Goal: Information Seeking & Learning: Learn about a topic

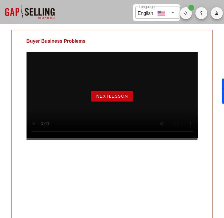
click at [112, 98] on span "NextLesson" at bounding box center [112, 96] width 32 height 5
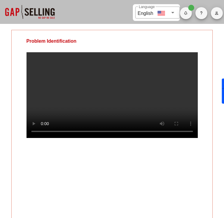
click at [101, 180] on div "Problem Identification" at bounding box center [112, 128] width 202 height 196
click at [136, 178] on div "Problem Identification" at bounding box center [112, 128] width 202 height 196
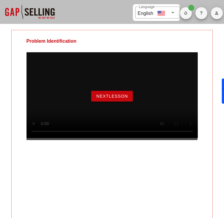
click at [116, 96] on button "NextLesson" at bounding box center [112, 96] width 42 height 11
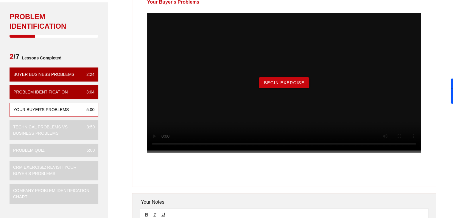
scroll to position [37, 0]
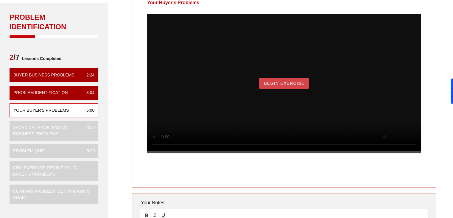
click at [224, 86] on span "Begin Exercise" at bounding box center [284, 83] width 41 height 5
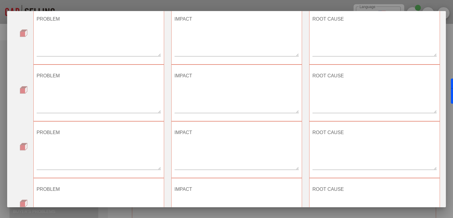
scroll to position [0, 0]
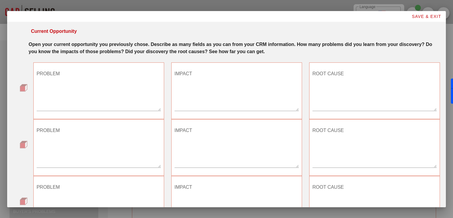
click at [90, 86] on textarea "PROBLEM" at bounding box center [99, 90] width 124 height 42
paste textarea "On-premises workspace management delays cloud transformation"
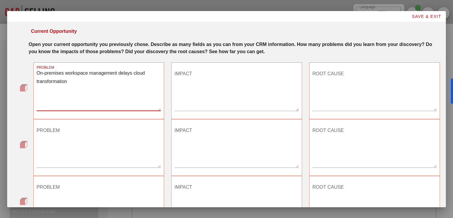
type textarea "On-premises workspace management delays cloud transformation"
click at [224, 95] on textarea "IMPACT" at bounding box center [237, 90] width 124 height 42
paste textarea "Technology upgrade required to harmonize network security with existing investm…"
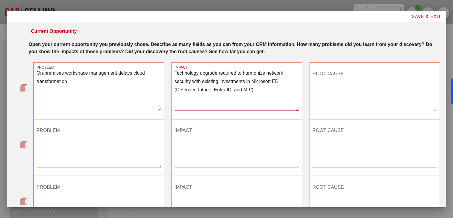
type textarea "Technology upgrade required to harmonize network security with existing investm…"
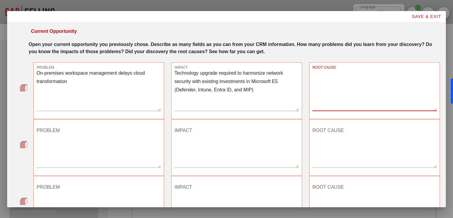
click at [224, 85] on textarea "ROOT CAUSE" at bounding box center [375, 90] width 124 height 42
type textarea "Legacy technology stack"
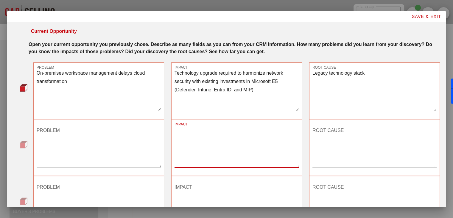
click at [224, 145] on textarea "IMPACT" at bounding box center [237, 146] width 124 height 42
paste textarea "Traditional workspace management drains scarce human resources that could be fo…"
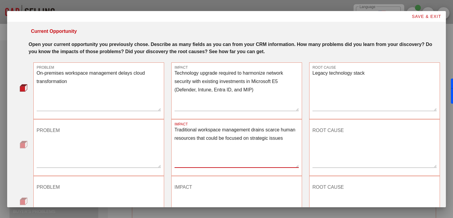
type textarea "Traditional workspace management drains scarce human resources that could be fo…"
drag, startPoint x: 109, startPoint y: 87, endPoint x: 11, endPoint y: 62, distance: 101.3
click at [96, 147] on textarea "PROBLEM" at bounding box center [99, 146] width 124 height 42
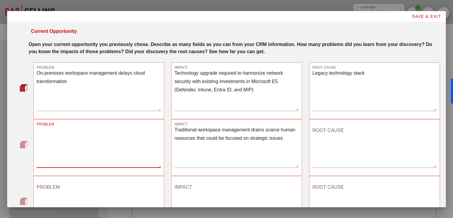
paste textarea "On-premises workspace management delays cloud transformation"
type textarea "On-premises workspace management delays cloud transformation"
click at [224, 136] on textarea "ROOT CAUSE" at bounding box center [375, 146] width 124 height 42
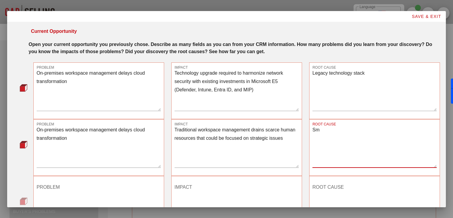
type textarea "S"
type textarea "V"
type textarea "Only small amount of technicians with cloud knowledge within the company"
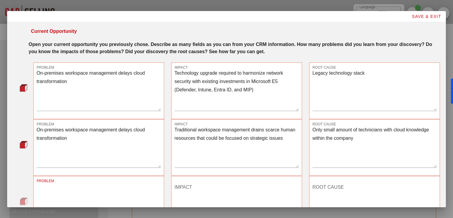
click at [110, 193] on textarea "PROBLEM" at bounding box center [99, 203] width 124 height 42
paste textarea "[PERSON_NAME] Backhauling des Barracuda-VPNs"
click at [143, 175] on div "PROBLEM [PERSON_NAME] Backhauling des Barracuda-VPNs" at bounding box center [99, 204] width 138 height 64
drag, startPoint x: 132, startPoint y: 186, endPoint x: 0, endPoint y: 172, distance: 133.0
click at [0, 172] on div "​ Language English Show All Notes Gap Selling Problem Identification Problem Id…" at bounding box center [226, 127] width 453 height 254
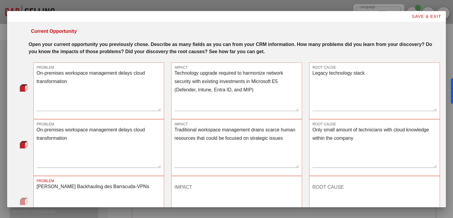
paste textarea "Full backhaul of the Barracuda VPN"
type textarea "Full backhaul of the Barracuda VPN"
click at [201, 200] on textarea "IMPACT" at bounding box center [237, 203] width 124 height 42
paste textarea "All internet traffic must first be sent back to the data center."
type textarea "All internet traffic must first be sent back to the data center."
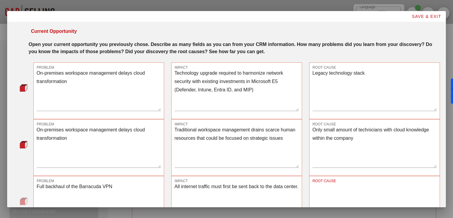
click at [224, 191] on textarea "ROOT CAUSE" at bounding box center [375, 203] width 124 height 42
paste textarea "Currently, no split VPN functionality / local breakouts for remote clients:"
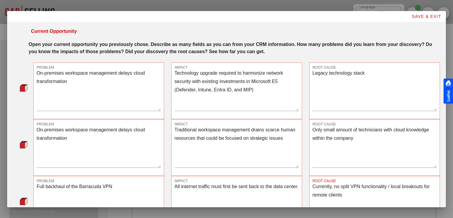
type textarea "Currently, no split VPN functionality / local breakouts for remote clients"
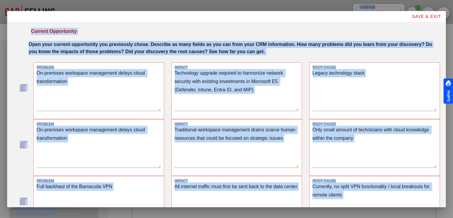
drag, startPoint x: 445, startPoint y: 73, endPoint x: 453, endPoint y: 138, distance: 65.5
click at [224, 138] on body "​ Language English Show All Notes Gap Selling Problem Identification Problem Id…" at bounding box center [226, 127] width 453 height 254
click at [224, 85] on textarea "Legacy technology stack" at bounding box center [375, 90] width 124 height 42
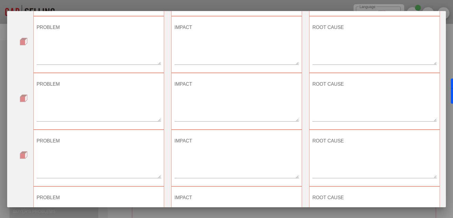
scroll to position [281, 0]
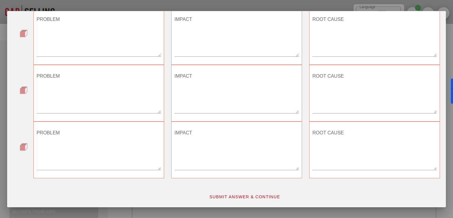
click at [224, 199] on button "SUBMIT ANSWER & CONTINUE" at bounding box center [244, 196] width 81 height 11
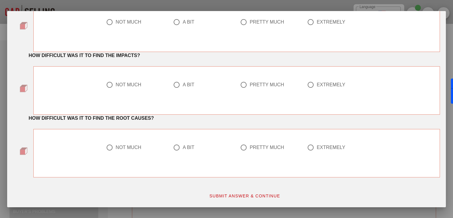
scroll to position [51, 0]
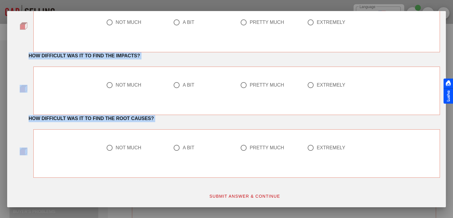
drag, startPoint x: 444, startPoint y: 117, endPoint x: 436, endPoint y: 22, distance: 95.7
click at [224, 22] on body "​ Language English Show All Notes Gap Selling Problem Identification Problem Id…" at bounding box center [226, 127] width 453 height 254
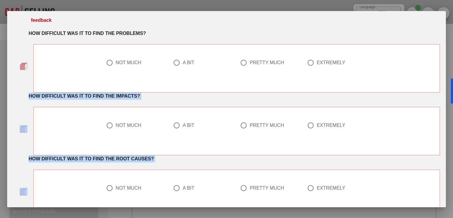
scroll to position [0, 0]
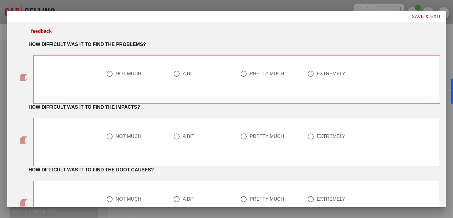
click at [224, 31] on div "feedback" at bounding box center [235, 31] width 409 height 7
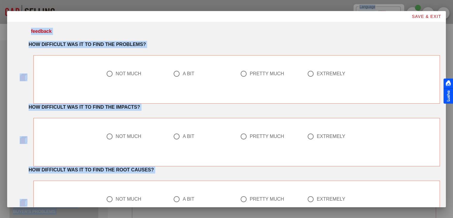
drag, startPoint x: 443, startPoint y: 73, endPoint x: 448, endPoint y: 133, distance: 60.4
click at [224, 133] on body "​ Language English Show All Notes Gap Selling Problem Identification Problem Id…" at bounding box center [226, 127] width 453 height 254
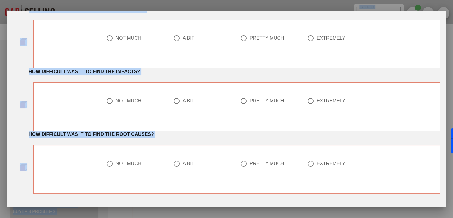
scroll to position [36, 0]
click at [176, 35] on div at bounding box center [177, 38] width 10 height 10
radio input "true"
click at [224, 103] on div at bounding box center [244, 100] width 10 height 10
radio input "true"
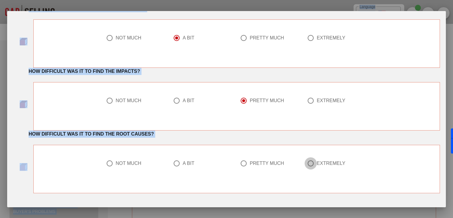
click at [224, 164] on div at bounding box center [311, 163] width 10 height 10
radio input "true"
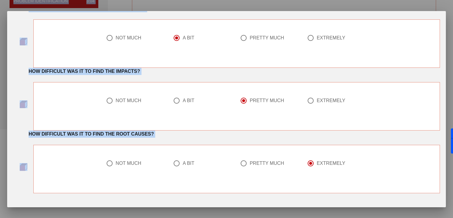
scroll to position [51, 0]
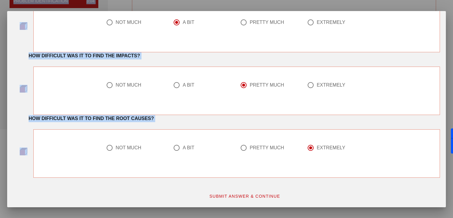
click at [224, 198] on button "SUBMIT ANSWER & CONTINUE" at bounding box center [244, 195] width 81 height 11
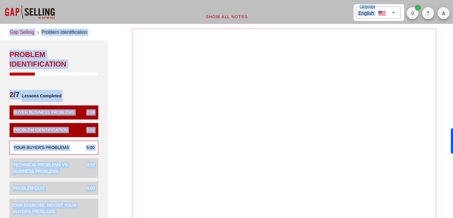
scroll to position [0, 0]
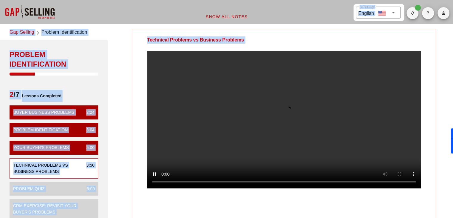
click at [224, 86] on div at bounding box center [284, 124] width 304 height 147
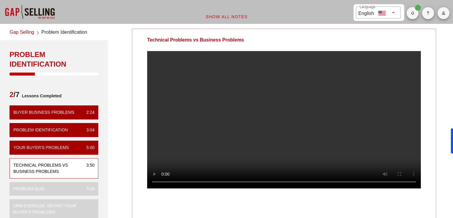
click at [153, 30] on div "Technical Problems vs Business Problems" at bounding box center [195, 40] width 127 height 22
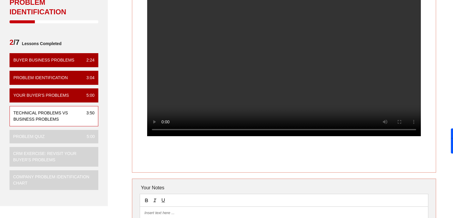
scroll to position [56, 0]
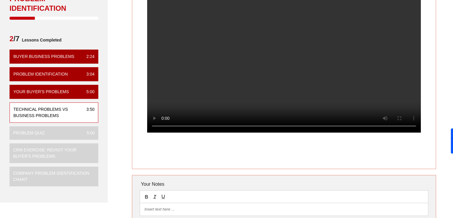
click at [224, 160] on div "Technical Problems vs Business Problems" at bounding box center [284, 71] width 304 height 196
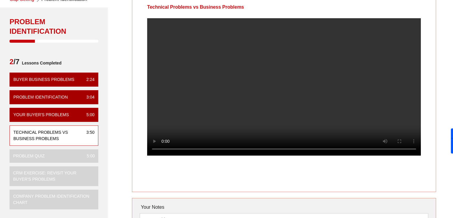
scroll to position [33, 0]
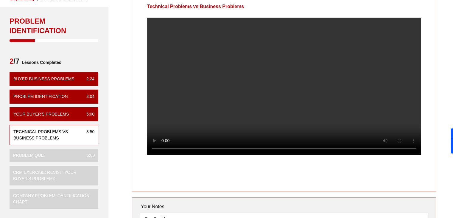
click at [224, 190] on div "Technical Problems vs Business Problems" at bounding box center [284, 93] width 304 height 196
click at [167, 159] on div at bounding box center [284, 91] width 304 height 147
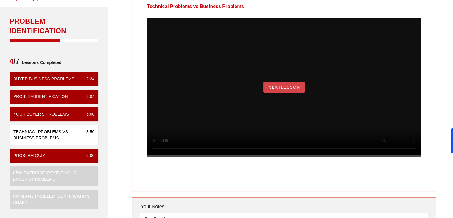
click at [224, 92] on button "NextLesson" at bounding box center [284, 87] width 42 height 11
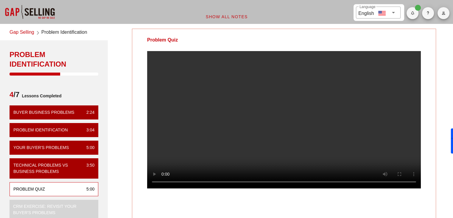
click at [224, 99] on div at bounding box center [284, 124] width 304 height 147
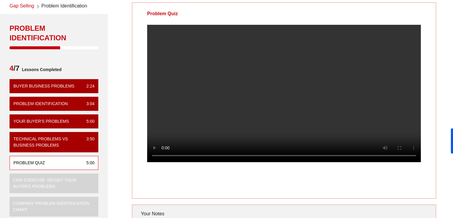
scroll to position [27, 0]
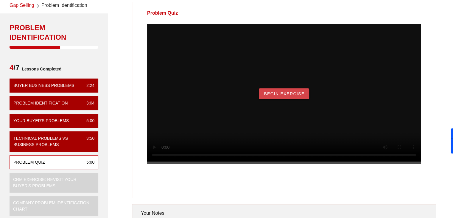
click at [224, 96] on span "Begin Exercise" at bounding box center [284, 93] width 41 height 5
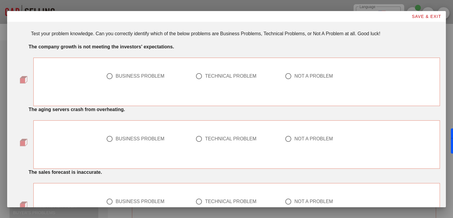
click at [106, 74] on div at bounding box center [110, 76] width 10 height 10
radio input "true"
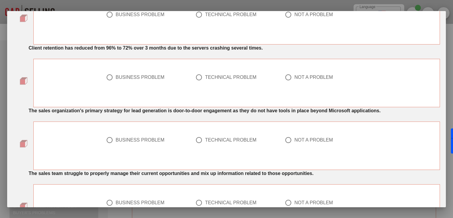
scroll to position [491, 0]
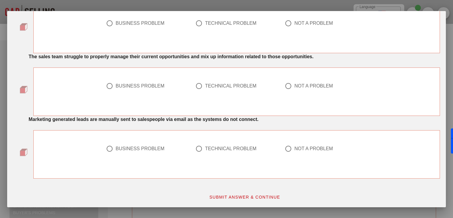
click at [224, 148] on div at bounding box center [288, 148] width 10 height 10
radio input "true"
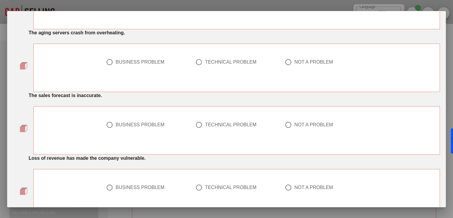
scroll to position [81, 0]
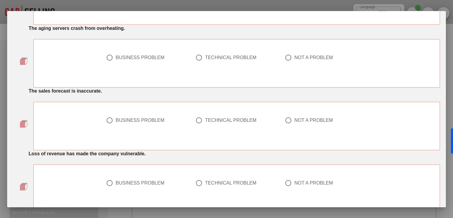
click at [224, 55] on div "TECHNICAL PROBLEM" at bounding box center [231, 58] width 52 height 6
radio input "true"
click at [158, 119] on div "BUSINESS PROBLEM" at bounding box center [140, 120] width 49 height 6
radio input "true"
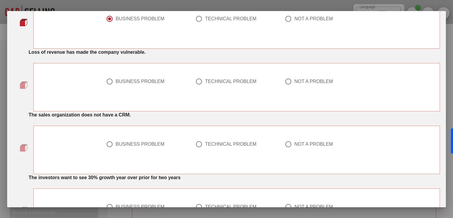
scroll to position [183, 0]
click at [154, 78] on div "BUSINESS PROBLEM" at bounding box center [140, 81] width 49 height 6
radio input "true"
click at [224, 145] on div "NOT A PROBLEM" at bounding box center [313, 143] width 39 height 6
radio input "true"
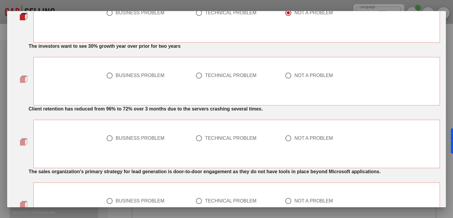
scroll to position [312, 0]
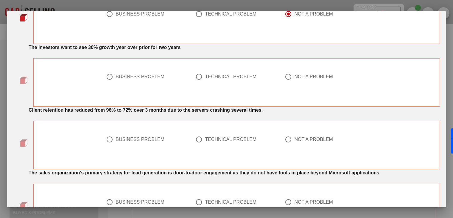
click at [224, 77] on div "NOT A PROBLEM" at bounding box center [313, 77] width 39 height 6
radio input "true"
click at [137, 137] on div "BUSINESS PROBLEM" at bounding box center [140, 139] width 49 height 6
radio input "true"
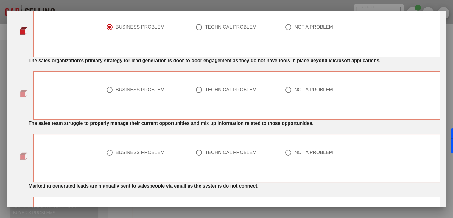
scroll to position [453, 0]
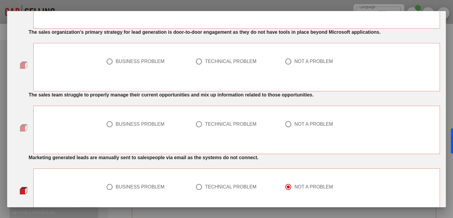
click at [224, 62] on div "NOT A PROBLEM" at bounding box center [313, 61] width 39 height 6
radio input "true"
click at [142, 123] on div "BUSINESS PROBLEM" at bounding box center [140, 124] width 49 height 6
radio input "true"
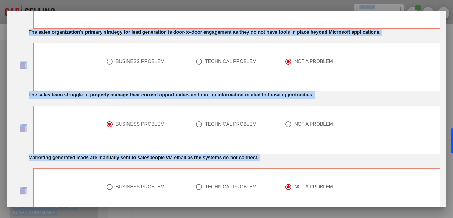
drag, startPoint x: 445, startPoint y: 167, endPoint x: 448, endPoint y: 184, distance: 16.6
click at [224, 184] on body "​ Language English Show All Notes Gap Selling Problem Identification Problem Id…" at bounding box center [226, 127] width 453 height 254
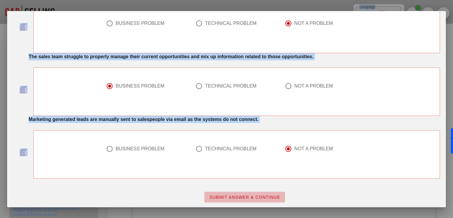
click at [224, 196] on span "SUBMIT ANSWER & CONTINUE" at bounding box center [244, 196] width 71 height 5
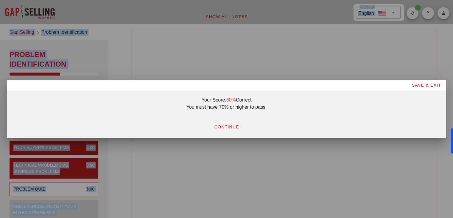
click at [224, 105] on div "You must have 70% or higher to pass." at bounding box center [226, 106] width 427 height 7
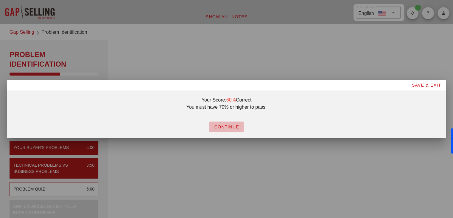
click at [224, 127] on span "CONTINUE" at bounding box center [226, 126] width 25 height 5
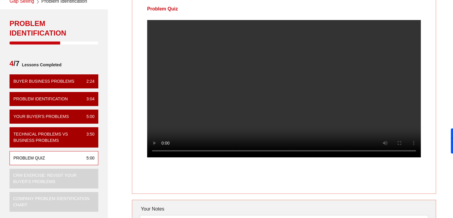
scroll to position [32, 0]
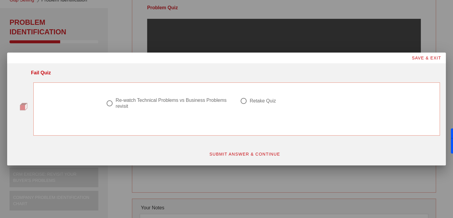
click at [224, 96] on div "Retake Quiz" at bounding box center [304, 107] width 134 height 26
click at [224, 98] on div "Retake Quiz" at bounding box center [263, 101] width 26 height 6
radio input "true"
click at [224, 154] on span "SUBMIT ANSWER & CONTINUE" at bounding box center [244, 153] width 71 height 5
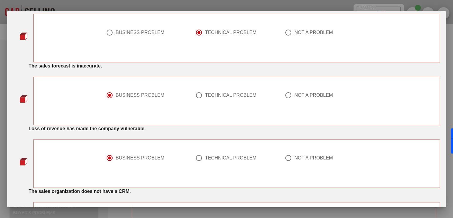
scroll to position [115, 0]
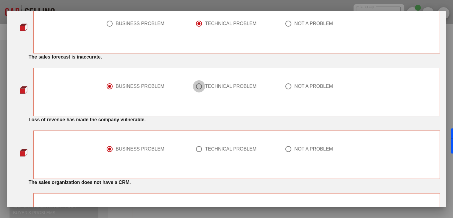
click at [199, 88] on div at bounding box center [199, 86] width 10 height 10
radio input "false"
radio input "true"
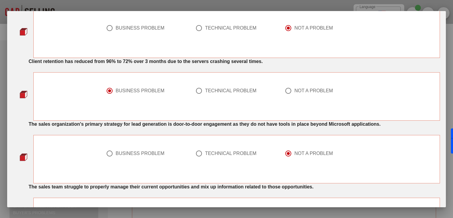
scroll to position [362, 0]
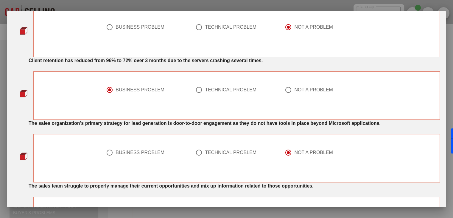
drag, startPoint x: 198, startPoint y: 152, endPoint x: 300, endPoint y: 172, distance: 104.6
click at [224, 172] on div "BUSINESS PROBLEM TECHNICAL PROBLEM NOT A PROBLEM" at bounding box center [236, 158] width 407 height 48
click at [224, 153] on div at bounding box center [288, 152] width 10 height 10
click at [198, 152] on div at bounding box center [199, 152] width 10 height 10
radio input "true"
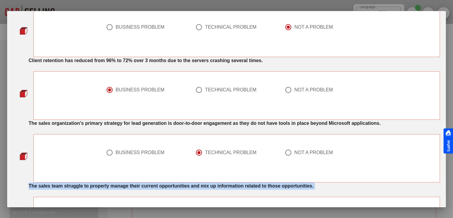
drag, startPoint x: 443, startPoint y: 125, endPoint x: 443, endPoint y: 173, distance: 48.0
click at [224, 173] on body "​ Language English Show All Notes Gap Selling Problem Identification Problem Id…" at bounding box center [226, 127] width 453 height 254
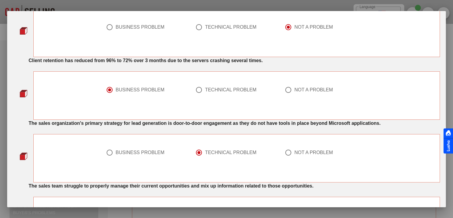
click at [224, 153] on div at bounding box center [449, 140] width 10 height 25
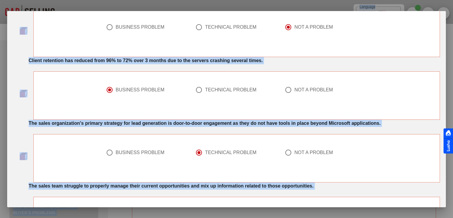
drag, startPoint x: 443, startPoint y: 157, endPoint x: 446, endPoint y: 191, distance: 33.8
click at [224, 191] on body "​ Language English Show All Notes Gap Selling Problem Identification Problem Id…" at bounding box center [226, 127] width 453 height 254
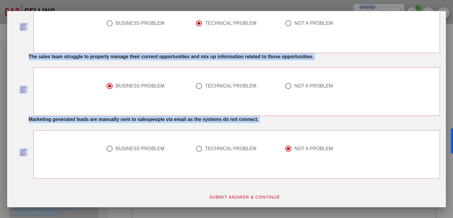
click at [224, 118] on div "Marketing generated leads are manually sent to salespeople via email as the sys…" at bounding box center [235, 119] width 412 height 7
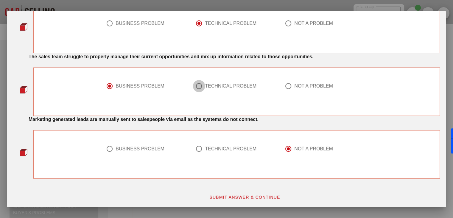
click at [197, 85] on div at bounding box center [199, 86] width 10 height 10
radio input "false"
radio input "true"
click at [206, 147] on div "TECHNICAL PROBLEM" at bounding box center [231, 148] width 52 height 6
radio input "true"
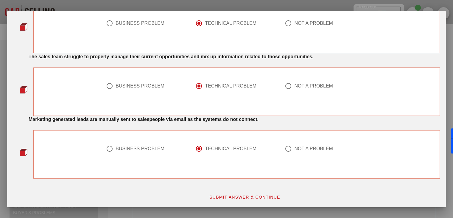
click at [224, 196] on span "SUBMIT ANSWER & CONTINUE" at bounding box center [244, 196] width 71 height 5
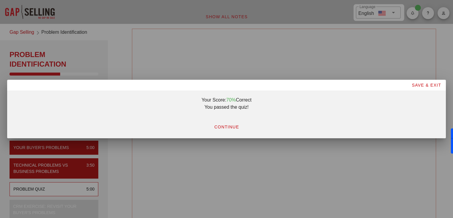
scroll to position [0, 0]
click at [224, 123] on button "CONTINUE" at bounding box center [226, 126] width 35 height 11
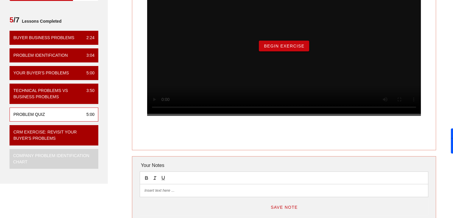
scroll to position [85, 0]
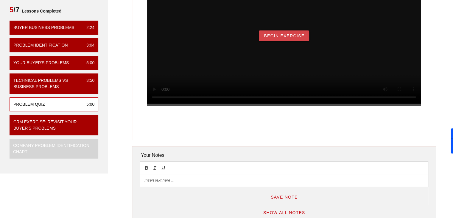
click at [224, 38] on span "Begin Exercise" at bounding box center [284, 35] width 41 height 5
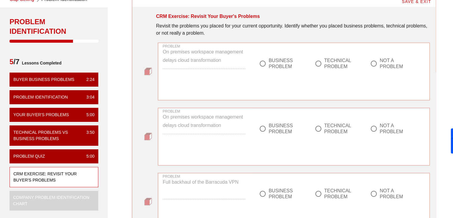
scroll to position [32, 0]
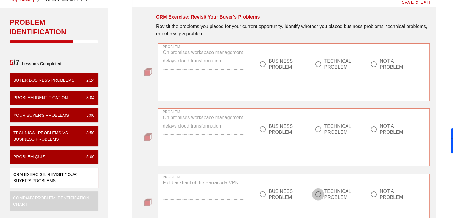
click at [224, 192] on div at bounding box center [318, 194] width 10 height 10
radio input "true"
click at [224, 128] on div at bounding box center [318, 129] width 10 height 10
radio input "true"
click at [224, 63] on div at bounding box center [318, 64] width 10 height 10
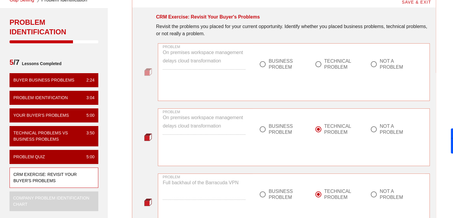
radio input "true"
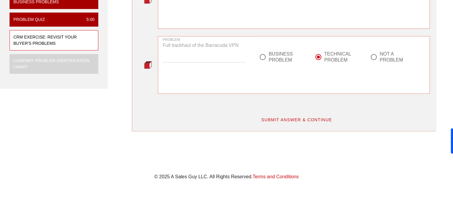
scroll to position [174, 0]
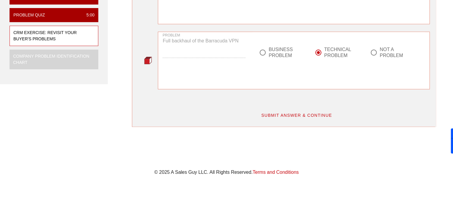
click at [224, 121] on div "SUBMIT ANSWER & CONTINUE" at bounding box center [297, 115] width 274 height 18
click at [224, 115] on span "SUBMIT ANSWER & CONTINUE" at bounding box center [296, 115] width 71 height 5
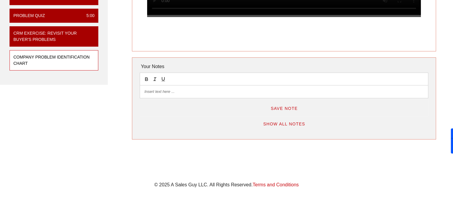
scroll to position [0, 0]
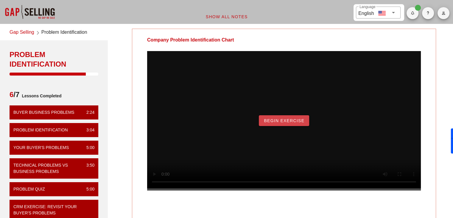
click at [224, 123] on span "Begin Exercise" at bounding box center [284, 120] width 41 height 5
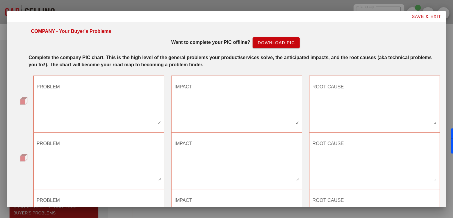
click at [29, 57] on strong "Complete the company PIC chart. This is the high level of the general problems …" at bounding box center [230, 61] width 403 height 12
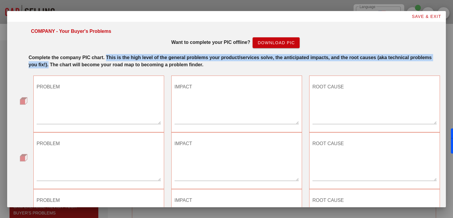
drag, startPoint x: 107, startPoint y: 58, endPoint x: 48, endPoint y: 65, distance: 59.2
click at [48, 65] on strong "Complete the company PIC chart. This is the high level of the general problems …" at bounding box center [230, 61] width 403 height 12
copy strong "This is the high level of the general problems your product/services solve, the…"
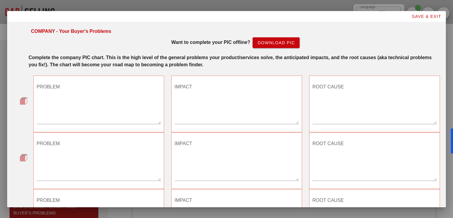
click at [179, 65] on strong "Complete the company PIC chart. This is the high level of the general problems …" at bounding box center [230, 61] width 403 height 12
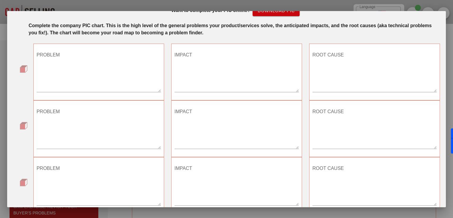
scroll to position [32, 0]
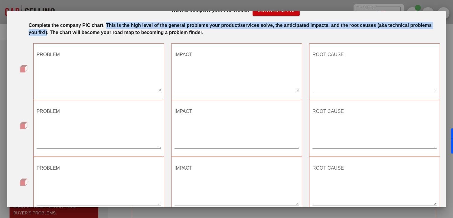
drag, startPoint x: 107, startPoint y: 24, endPoint x: 46, endPoint y: 32, distance: 60.7
click at [46, 32] on strong "Complete the company PIC chart. This is the high level of the general problems …" at bounding box center [230, 29] width 403 height 12
copy strong "This is the high level of the general problems your product/services solve, the…"
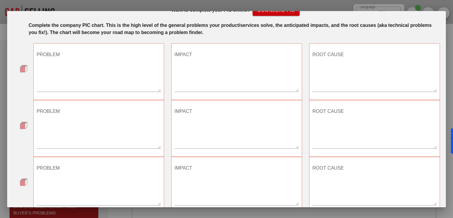
click at [85, 78] on textarea "PROBLEM" at bounding box center [99, 71] width 124 height 42
paste textarea "Remote employees struggle to access applications securely and efficiently."
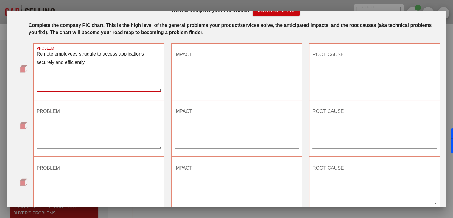
type textarea "Remote employees struggle to access applications securely and efficiently."
click at [212, 74] on textarea "IMPACT" at bounding box center [237, 71] width 124 height 42
paste textarea "Reduced productivity and frustration due to poor user experience."
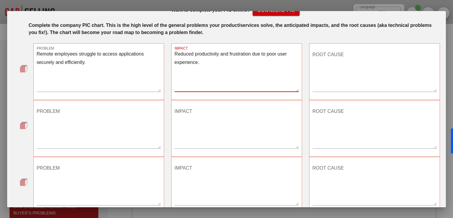
type textarea "Reduced productivity and frustration due to poor user experience."
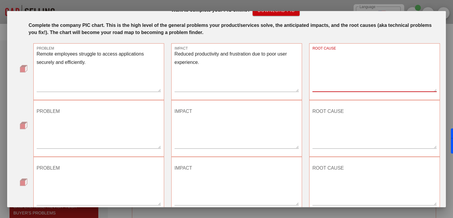
click at [224, 75] on textarea "ROOT CAUSE" at bounding box center [375, 71] width 124 height 42
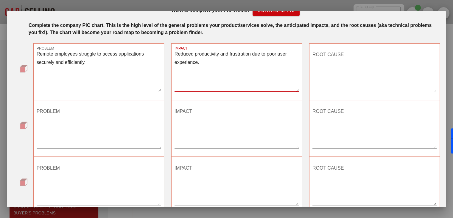
click at [193, 65] on textarea "Reduced productivity and frustration due to poor user experience." at bounding box center [237, 71] width 124 height 42
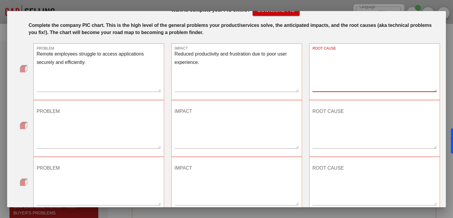
click at [224, 69] on textarea "ROOT CAUSE" at bounding box center [375, 71] width 124 height 42
paste textarea "VPN backhauling creates latency and insecure access paths"
type textarea "VPN backhauling creates latency and insecure access paths"
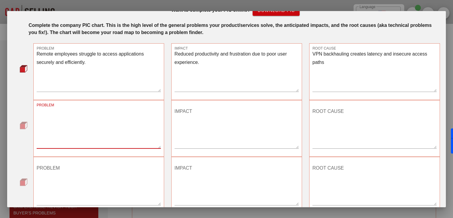
click at [55, 129] on textarea "PROBLEM" at bounding box center [99, 127] width 124 height 42
click at [88, 124] on textarea "PROBLEM" at bounding box center [99, 127] width 124 height 42
paste textarea "Companies face rising risks of ransomware and lateral movement attacks."
type textarea "Companies face rising risks of ransomware and lateral movement attacks."
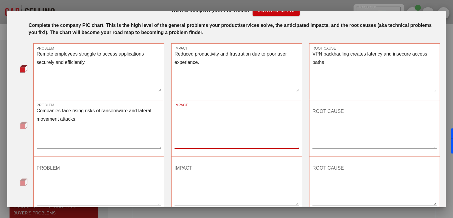
click at [206, 128] on textarea "IMPACT" at bounding box center [237, 127] width 124 height 42
click at [187, 128] on textarea "IMPACT" at bounding box center [237, 127] width 124 height 42
paste textarea "ncreased likelihood of costly data breaches and operational downtime."
type textarea "Increased likelihood of costly data breaches and operational downtime."
click at [224, 119] on textarea "ROOT CAUSE" at bounding box center [375, 127] width 124 height 42
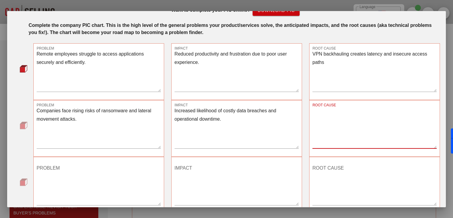
paste textarea "Perimeter-based security models allow implicit trust within the network."
type textarea "Perimeter-based security models allow implicit trust within the network."
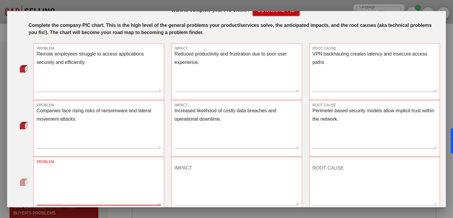
click at [88, 179] on textarea "PROBLEM" at bounding box center [99, 184] width 124 height 42
paste textarea "nability to monitor distributed user activity effectively."
click at [37, 166] on textarea "nability to monitor distributed user activity effectively." at bounding box center [99, 184] width 124 height 42
type textarea "Inability to monitor distributed user activity effectively."
click at [215, 173] on textarea "IMPACT" at bounding box center [237, 184] width 124 height 42
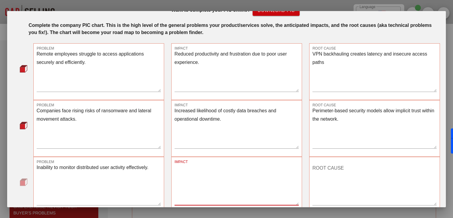
paste textarea "Failure to meet compliance standards and detect insider threats"
click at [224, 175] on textarea "Failure to meet compliance standards and detect insider threats" at bounding box center [237, 184] width 124 height 42
type textarea "Failure to meet compliance standards and detect insider threats"
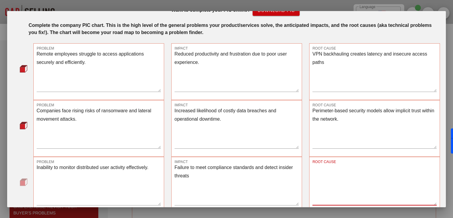
click at [224, 176] on textarea "ROOT CAUSE" at bounding box center [375, 184] width 124 height 42
paste textarea "Siloed and fragmented security tools lack unified visibility and control."
type textarea "Siloed and fragmented security tools lack unified visibility and control."
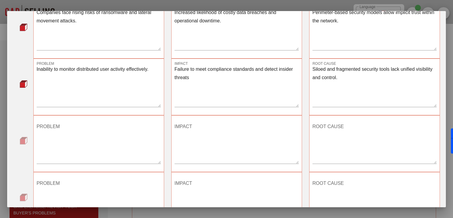
scroll to position [181, 0]
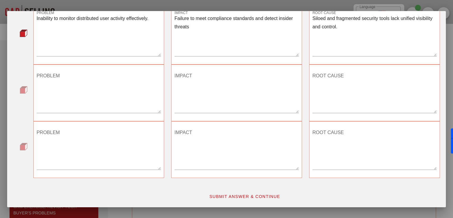
click at [224, 194] on span "SUBMIT ANSWER & CONTINUE" at bounding box center [244, 196] width 71 height 5
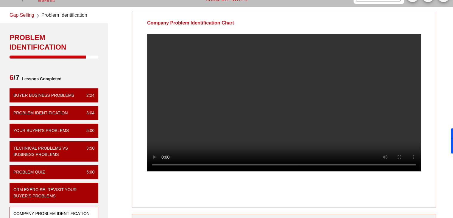
scroll to position [18, 0]
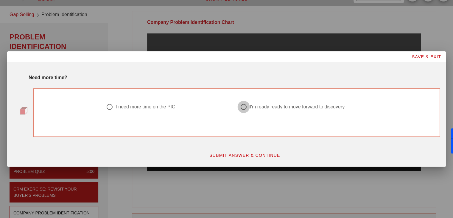
click at [224, 105] on div at bounding box center [244, 107] width 10 height 10
radio input "true"
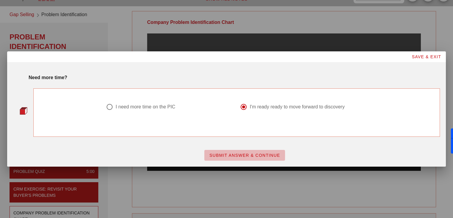
click at [224, 154] on span "SUBMIT ANSWER & CONTINUE" at bounding box center [244, 155] width 71 height 5
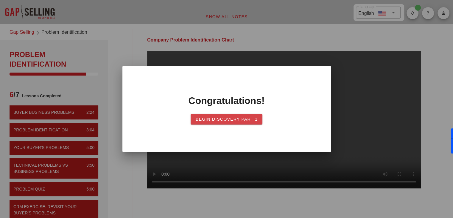
click at [224, 119] on span "Begin Discovery PART 1" at bounding box center [226, 119] width 63 height 5
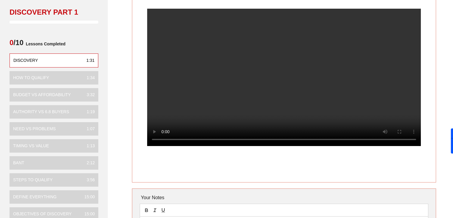
scroll to position [44, 0]
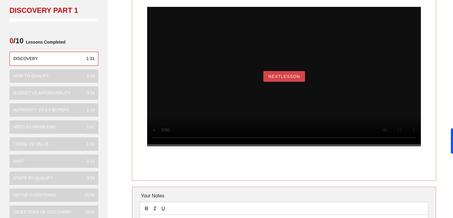
click at [291, 82] on button "NextLesson" at bounding box center [284, 76] width 42 height 11
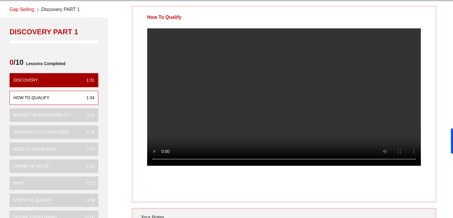
scroll to position [0, 0]
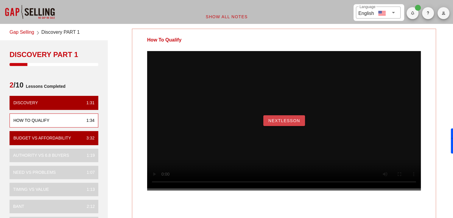
click at [291, 123] on span "NextLesson" at bounding box center [284, 120] width 32 height 5
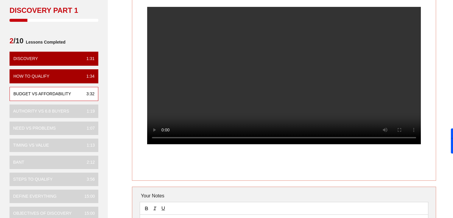
scroll to position [42, 0]
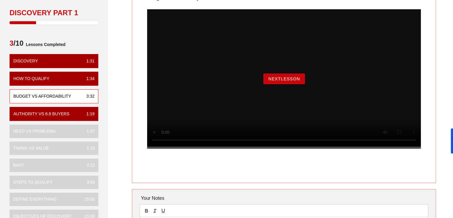
click at [130, 103] on div "Budget vs Affordability NextLesson Your Notes Save Note Show All Notes" at bounding box center [283, 128] width 345 height 291
click at [299, 84] on button "NextLesson" at bounding box center [284, 78] width 42 height 11
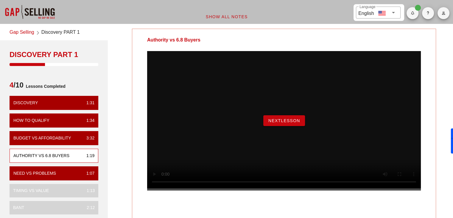
click at [282, 126] on button "NextLesson" at bounding box center [284, 120] width 42 height 11
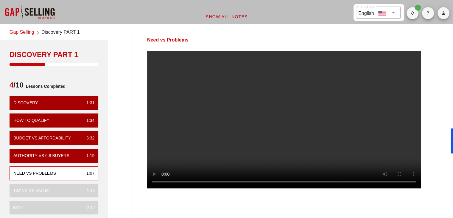
drag, startPoint x: 453, startPoint y: 31, endPoint x: 457, endPoint y: 49, distance: 18.7
click at [453, 49] on html "​ Language English Show All Notes Gap Selling Discovery PART 1 Discovery PART 1…" at bounding box center [226, 171] width 453 height 342
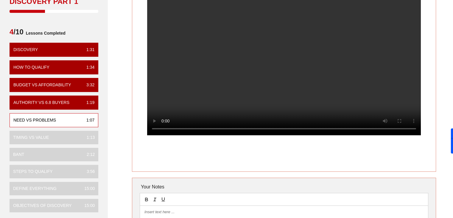
scroll to position [52, 0]
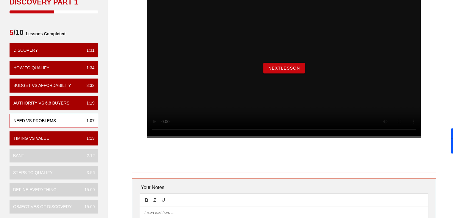
click at [139, 78] on div "NextLesson" at bounding box center [284, 72] width 304 height 147
click at [288, 70] on span "NextLesson" at bounding box center [284, 68] width 32 height 5
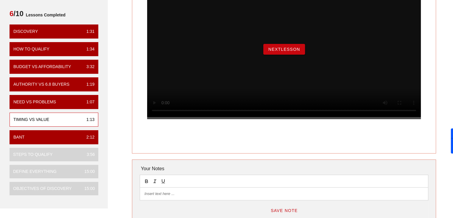
scroll to position [71, 0]
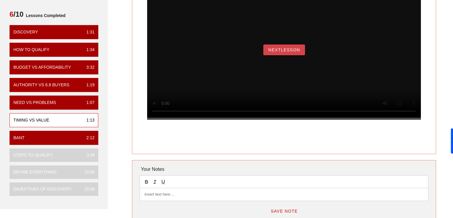
click at [285, 52] on span "NextLesson" at bounding box center [284, 49] width 32 height 5
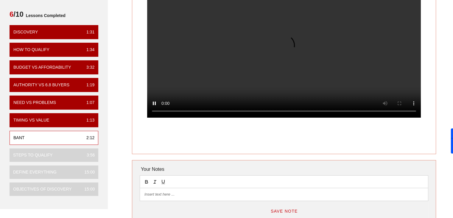
scroll to position [0, 0]
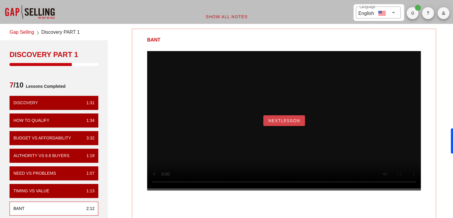
click at [290, 123] on span "NextLesson" at bounding box center [284, 120] width 32 height 5
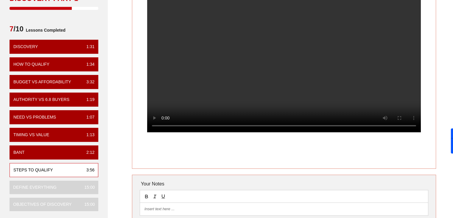
scroll to position [55, 0]
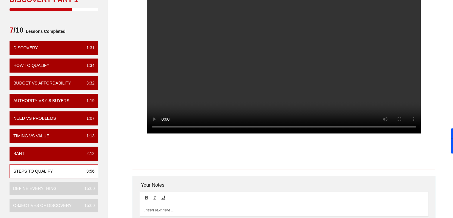
click at [185, 98] on video at bounding box center [284, 64] width 274 height 137
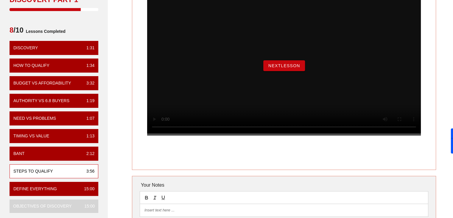
click at [286, 68] on span "NextLesson" at bounding box center [284, 65] width 32 height 5
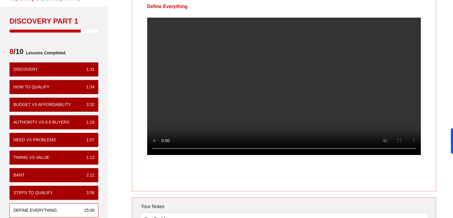
scroll to position [32, 0]
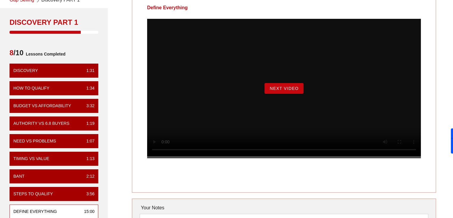
click at [286, 91] on span "Next Video" at bounding box center [283, 88] width 29 height 5
click at [289, 91] on span "Begin Exercise" at bounding box center [284, 88] width 41 height 5
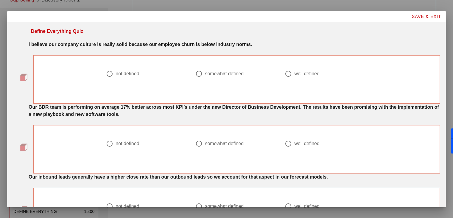
scroll to position [0, 0]
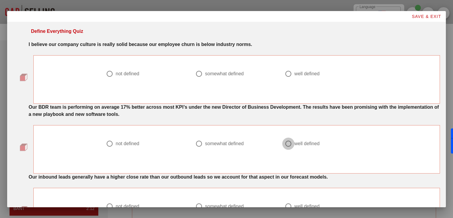
click at [285, 145] on div at bounding box center [288, 143] width 10 height 10
radio input "true"
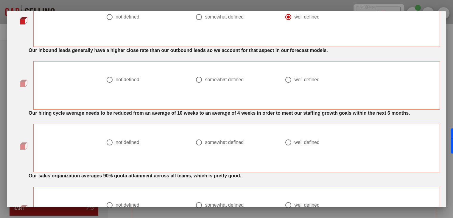
scroll to position [132, 0]
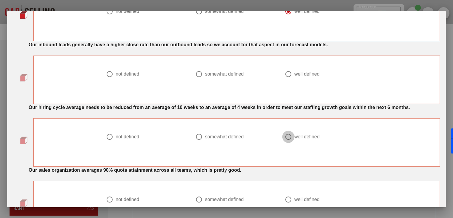
click at [290, 138] on div at bounding box center [288, 136] width 10 height 10
radio input "true"
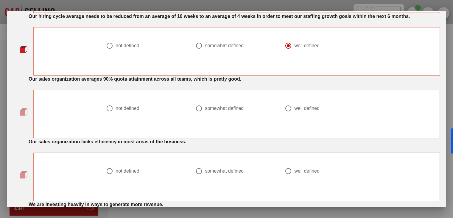
scroll to position [225, 0]
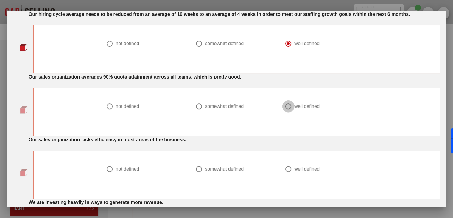
click at [291, 105] on div at bounding box center [288, 106] width 10 height 10
radio input "true"
click at [113, 166] on div "not defined" at bounding box center [144, 168] width 77 height 7
radio input "true"
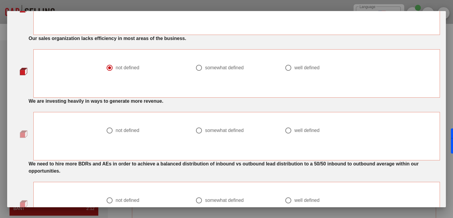
scroll to position [335, 0]
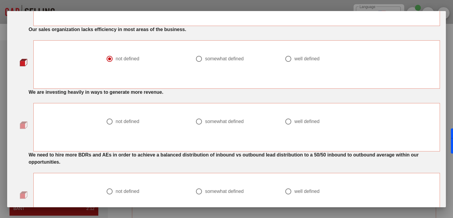
click at [125, 120] on div "not defined" at bounding box center [128, 121] width 24 height 6
radio input "true"
click at [221, 191] on div "somewhat defined" at bounding box center [224, 191] width 39 height 6
radio input "true"
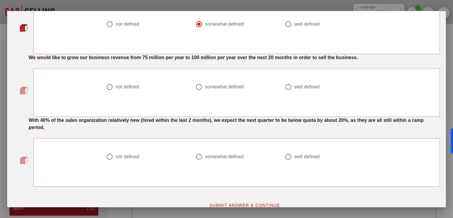
scroll to position [504, 0]
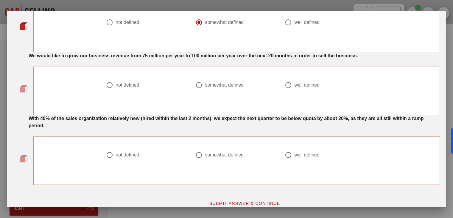
click at [300, 84] on div "well defined" at bounding box center [306, 85] width 25 height 6
radio input "true"
click at [294, 153] on div "well defined" at bounding box center [306, 155] width 25 height 6
radio input "true"
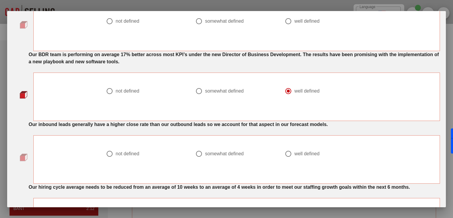
scroll to position [51, 0]
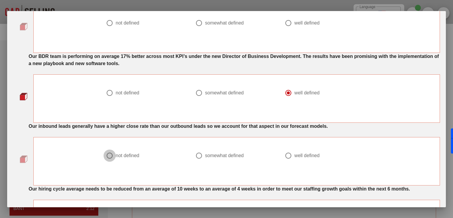
click at [105, 154] on div at bounding box center [110, 155] width 10 height 10
radio input "true"
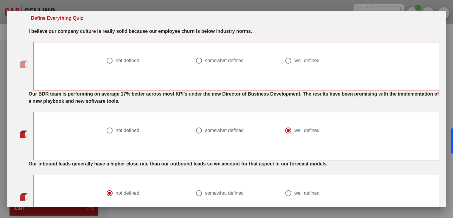
scroll to position [0, 0]
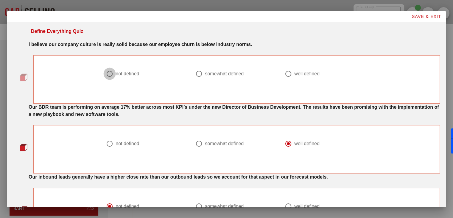
click at [108, 73] on div at bounding box center [110, 74] width 10 height 10
radio input "true"
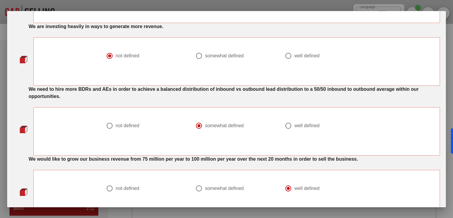
scroll to position [510, 0]
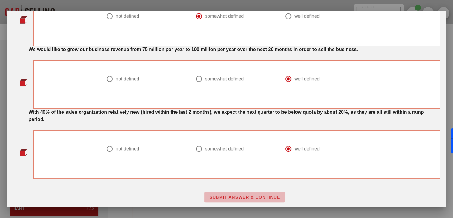
click at [261, 198] on button "SUBMIT ANSWER & CONTINUE" at bounding box center [244, 196] width 81 height 11
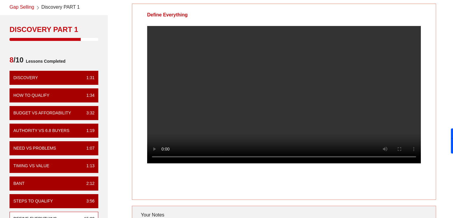
scroll to position [24, 0]
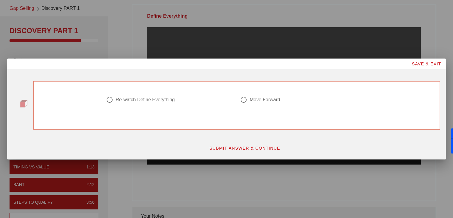
click at [243, 100] on div at bounding box center [244, 99] width 10 height 10
radio input "true"
click at [240, 147] on span "SUBMIT ANSWER & CONTINUE" at bounding box center [244, 147] width 71 height 5
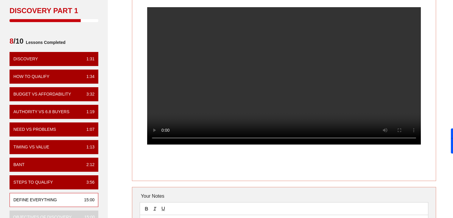
scroll to position [43, 0]
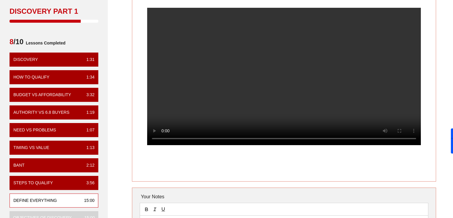
click at [136, 134] on div at bounding box center [284, 81] width 304 height 147
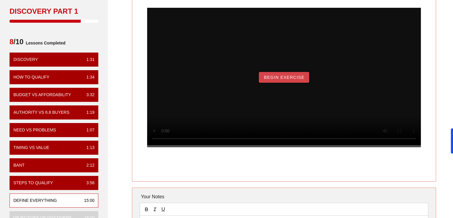
click at [291, 80] on span "Begin Exercise" at bounding box center [284, 77] width 41 height 5
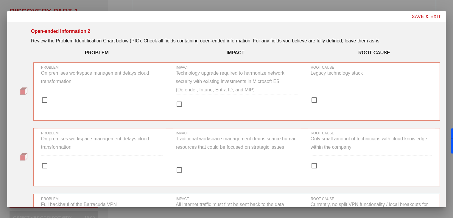
scroll to position [0, 0]
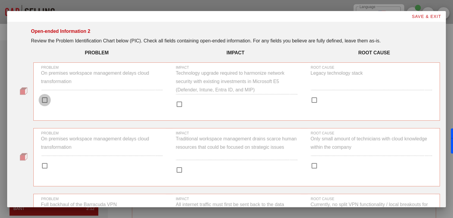
click at [45, 102] on div at bounding box center [45, 100] width 10 height 10
checkbox input "true"
click at [176, 103] on div at bounding box center [179, 104] width 10 height 10
checkbox input "true"
click at [314, 101] on div at bounding box center [314, 100] width 10 height 10
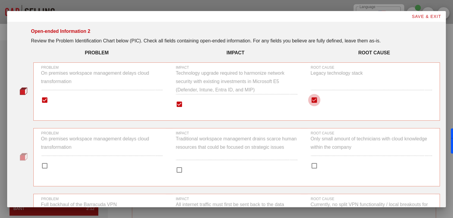
checkbox input "true"
click at [45, 161] on div at bounding box center [45, 165] width 10 height 10
checkbox input "true"
click at [182, 170] on div at bounding box center [179, 169] width 10 height 10
checkbox input "true"
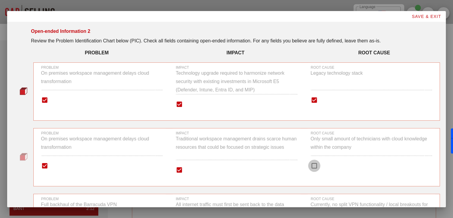
click at [309, 167] on div at bounding box center [314, 165] width 10 height 10
checkbox input "true"
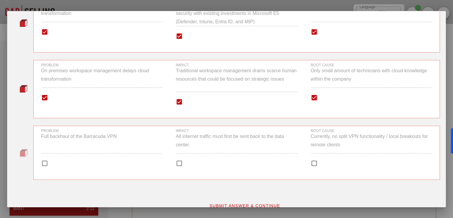
scroll to position [77, 0]
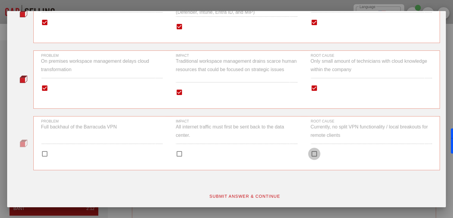
click at [312, 155] on div at bounding box center [314, 153] width 10 height 10
checkbox input "true"
click at [178, 153] on div at bounding box center [179, 153] width 10 height 10
checkbox input "true"
click at [43, 153] on div at bounding box center [45, 153] width 10 height 10
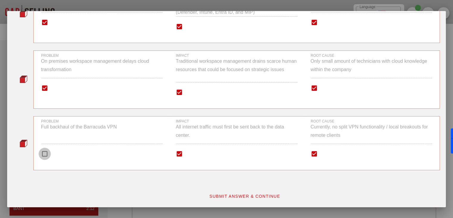
checkbox input "true"
click at [235, 193] on span "SUBMIT ANSWER & CONTINUE" at bounding box center [244, 195] width 71 height 5
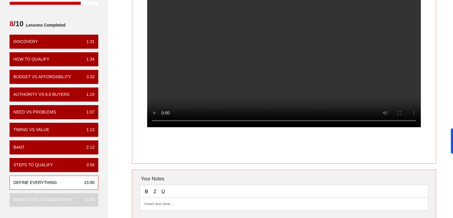
scroll to position [60, 0]
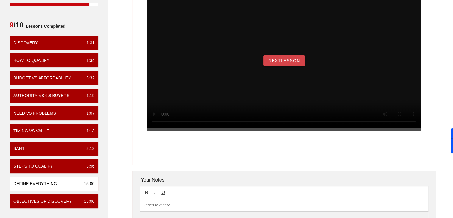
click at [279, 63] on span "NextLesson" at bounding box center [284, 60] width 32 height 5
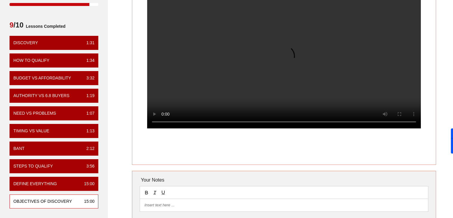
scroll to position [0, 0]
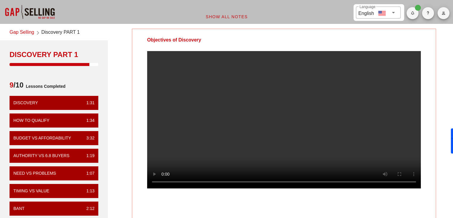
click at [118, 90] on div "Objectives of Discovery Your Notes Save Note Show All Notes" at bounding box center [283, 170] width 345 height 291
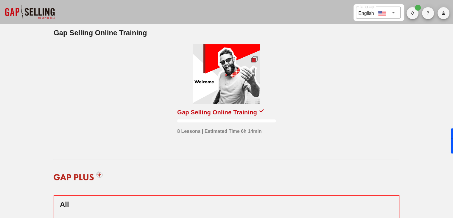
click at [260, 112] on icon at bounding box center [262, 110] width 4 height 5
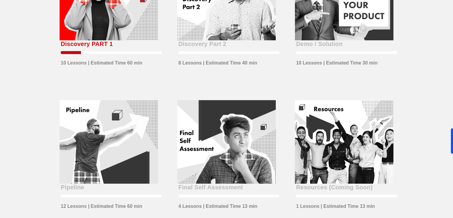
scroll to position [231, 0]
